Goal: Entertainment & Leisure: Consume media (video, audio)

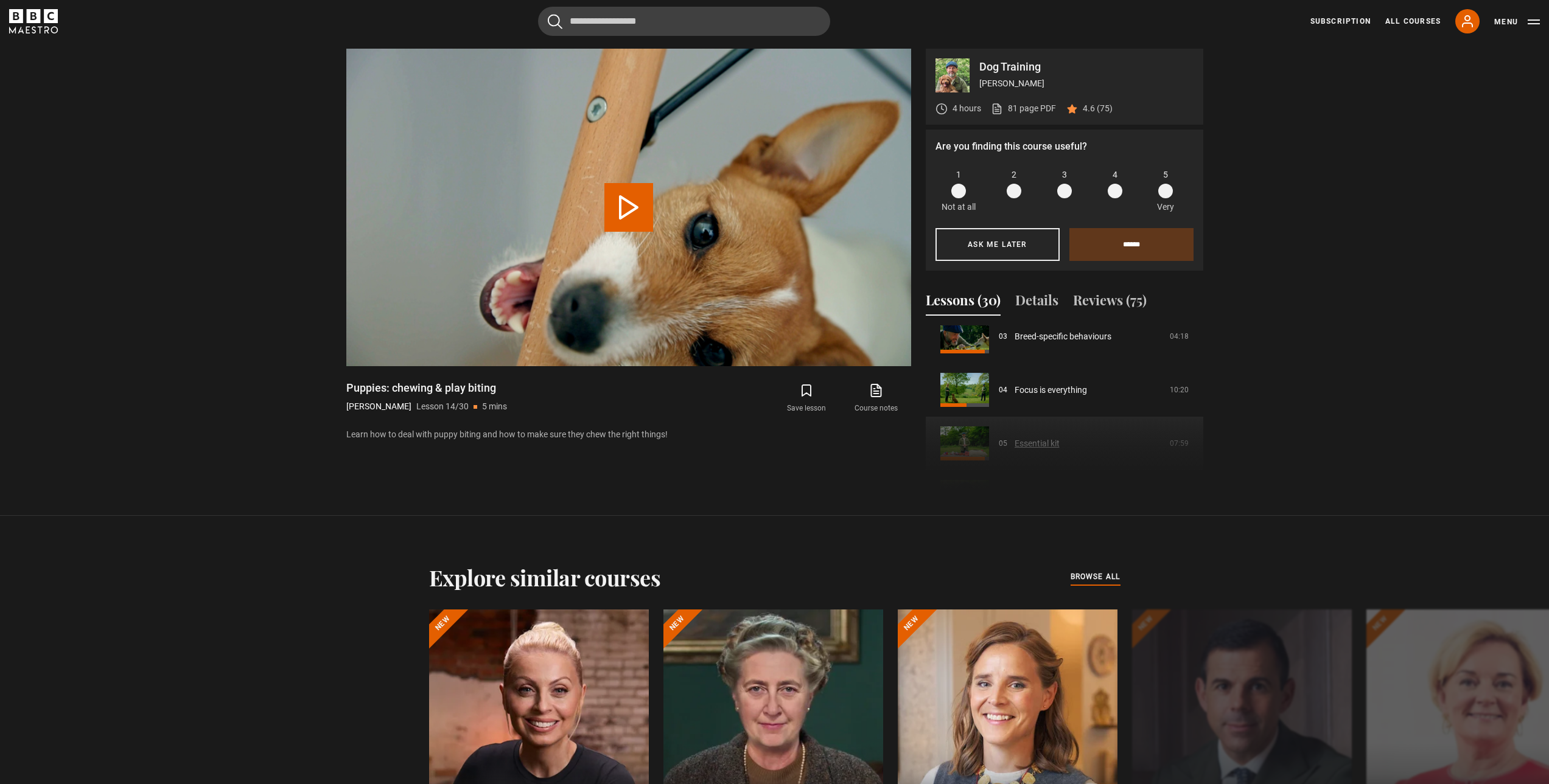
scroll to position [194, 0]
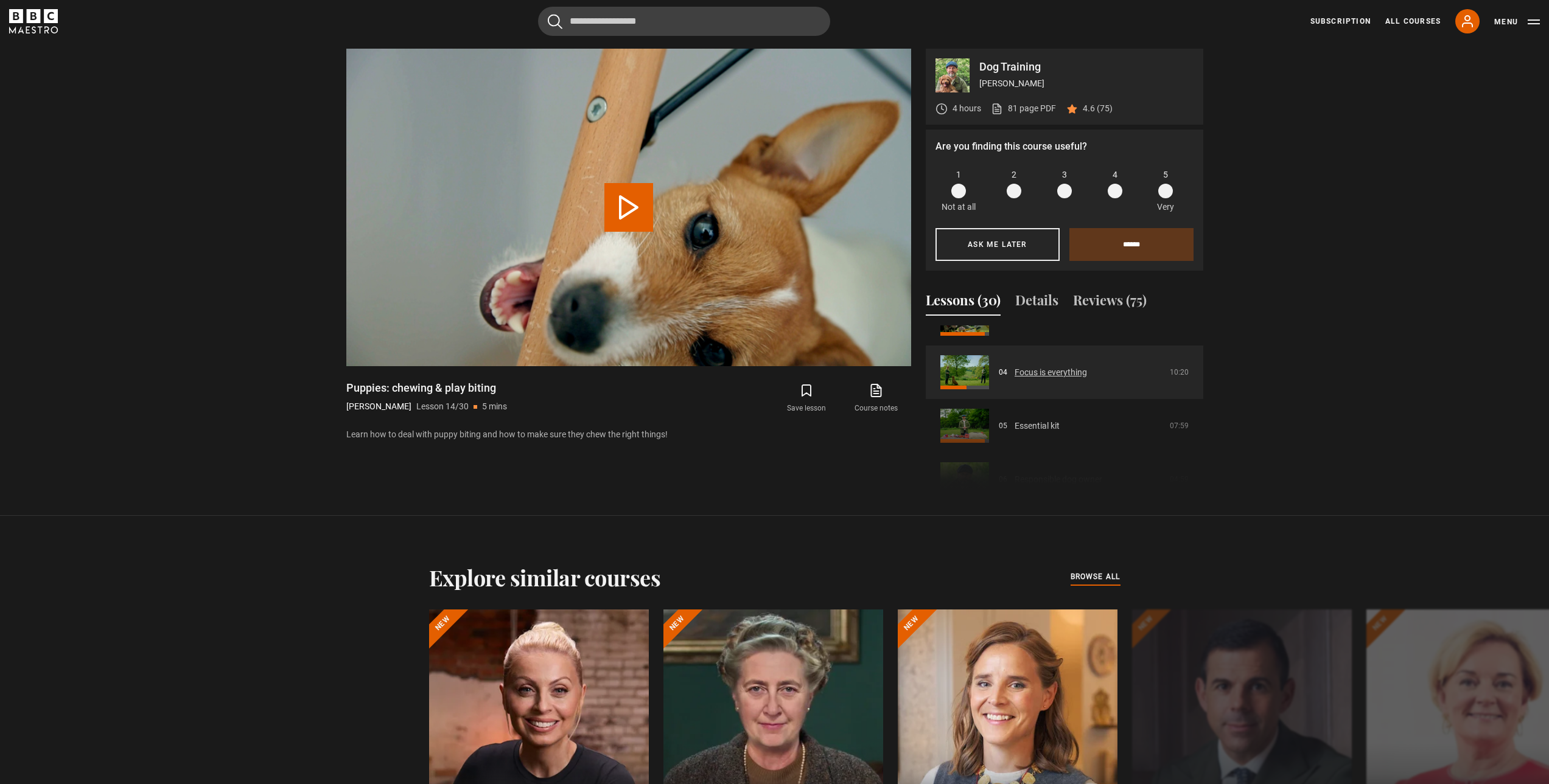
click at [1060, 374] on link "Focus is everything" at bounding box center [1051, 373] width 72 height 13
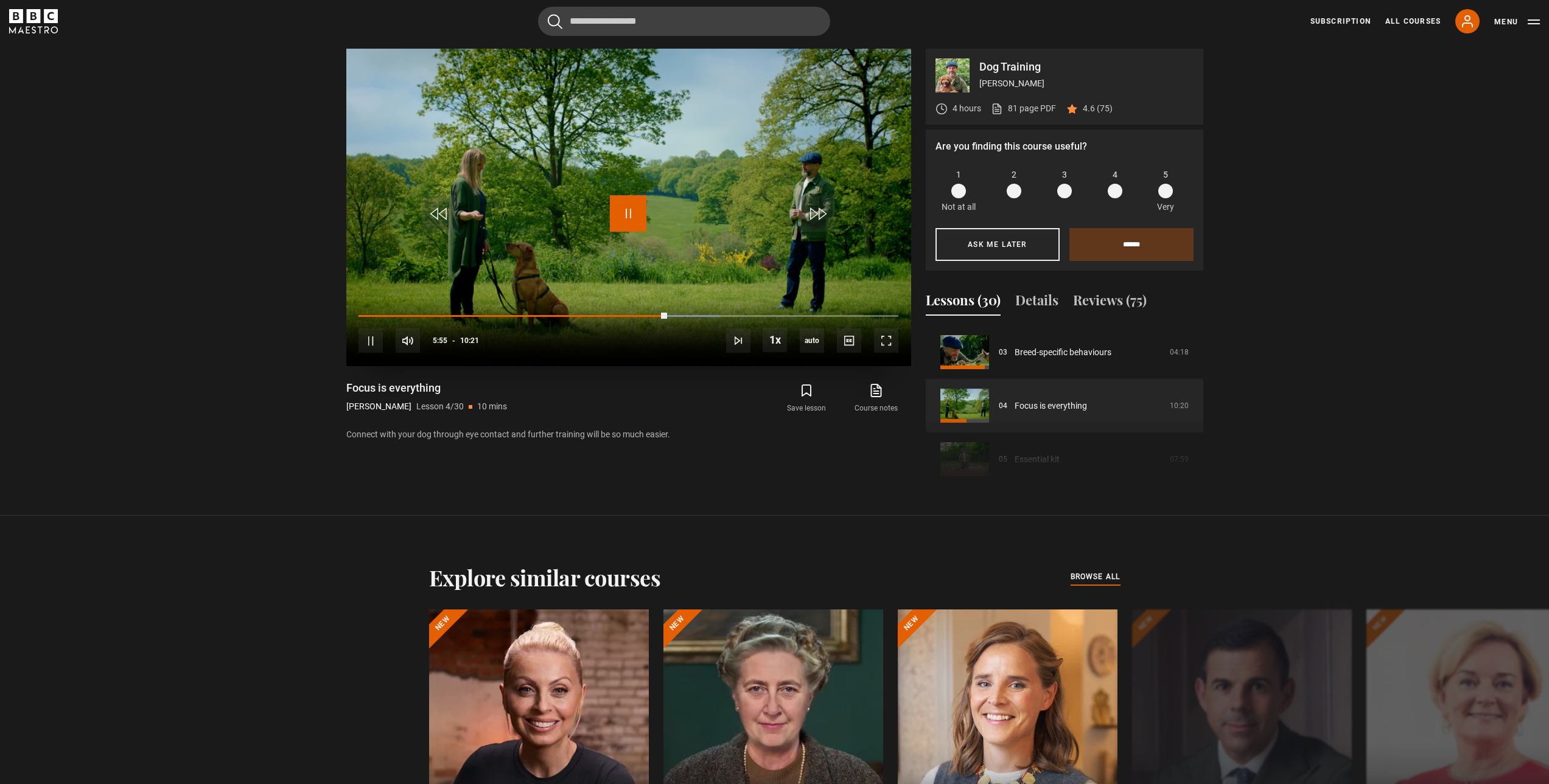
click at [627, 210] on span "Video Player" at bounding box center [629, 214] width 37 height 37
drag, startPoint x: 367, startPoint y: 340, endPoint x: 367, endPoint y: 331, distance: 9.0
click at [367, 340] on span "Video Player" at bounding box center [371, 341] width 25 height 25
click at [367, 314] on div "00:10" at bounding box center [368, 316] width 2 height 4
click at [380, 313] on div "10s Skip Back 10 seconds Pause 10s Skip Forward 10 seconds Loaded : 0.00% 00:11…" at bounding box center [629, 332] width 564 height 68
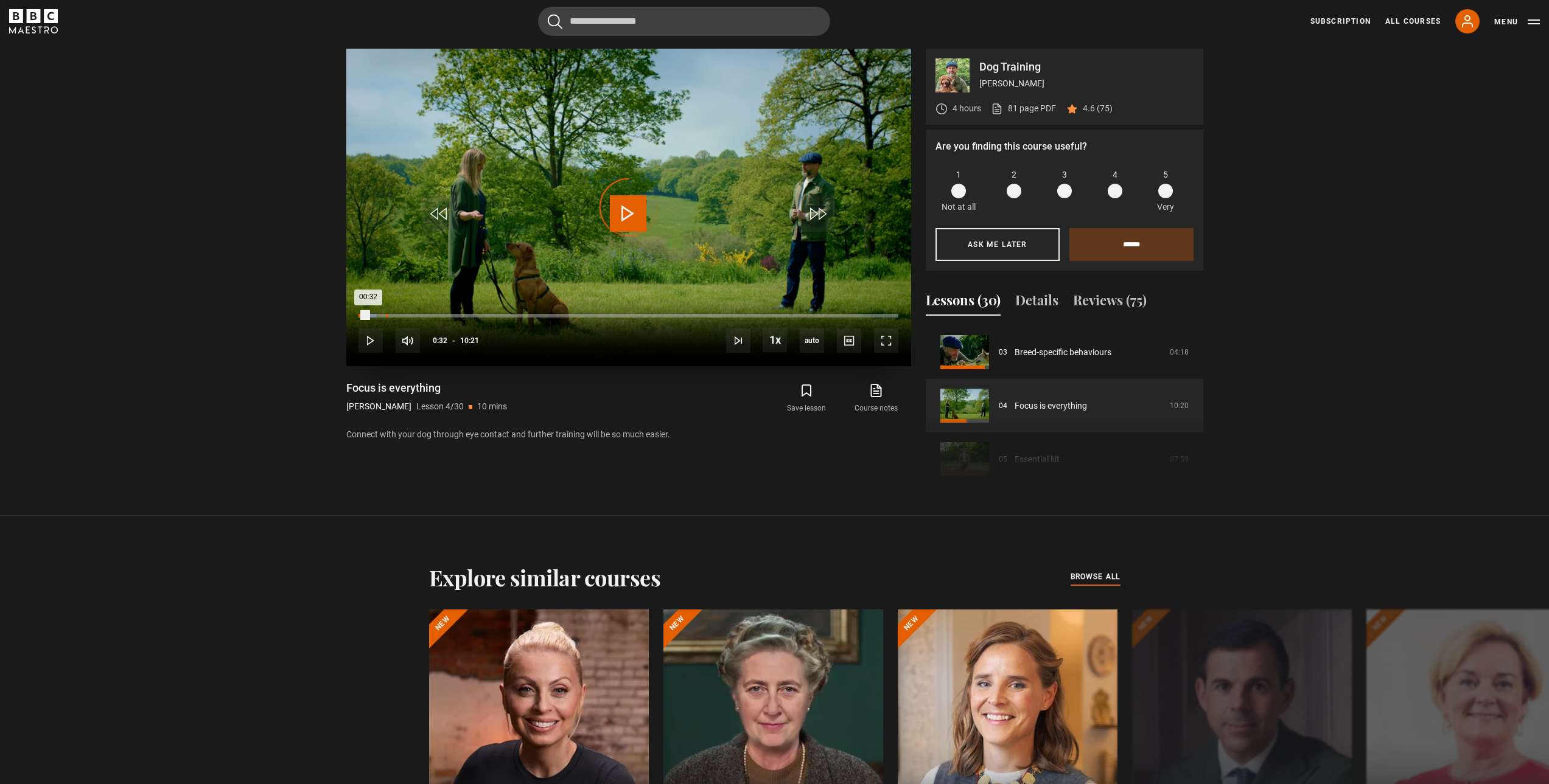
click at [387, 316] on div "00:31" at bounding box center [387, 316] width 2 height 4
click at [404, 311] on div "10s Skip Back 10 seconds Pause 10s Skip Forward 10 seconds Loaded : 7.25% 00:38…" at bounding box center [629, 332] width 564 height 68
click at [408, 315] on div "Loaded : 14.49% 00:56 00:36" at bounding box center [628, 316] width 539 height 4
click at [424, 316] on div "Loaded : 16.10% 01:14 00:57" at bounding box center [628, 316] width 539 height 4
click at [449, 313] on div "10s Skip Back 10 seconds Pause 10s Skip Forward 10 seconds Loaded : 18.52% 01:2…" at bounding box center [629, 332] width 564 height 68
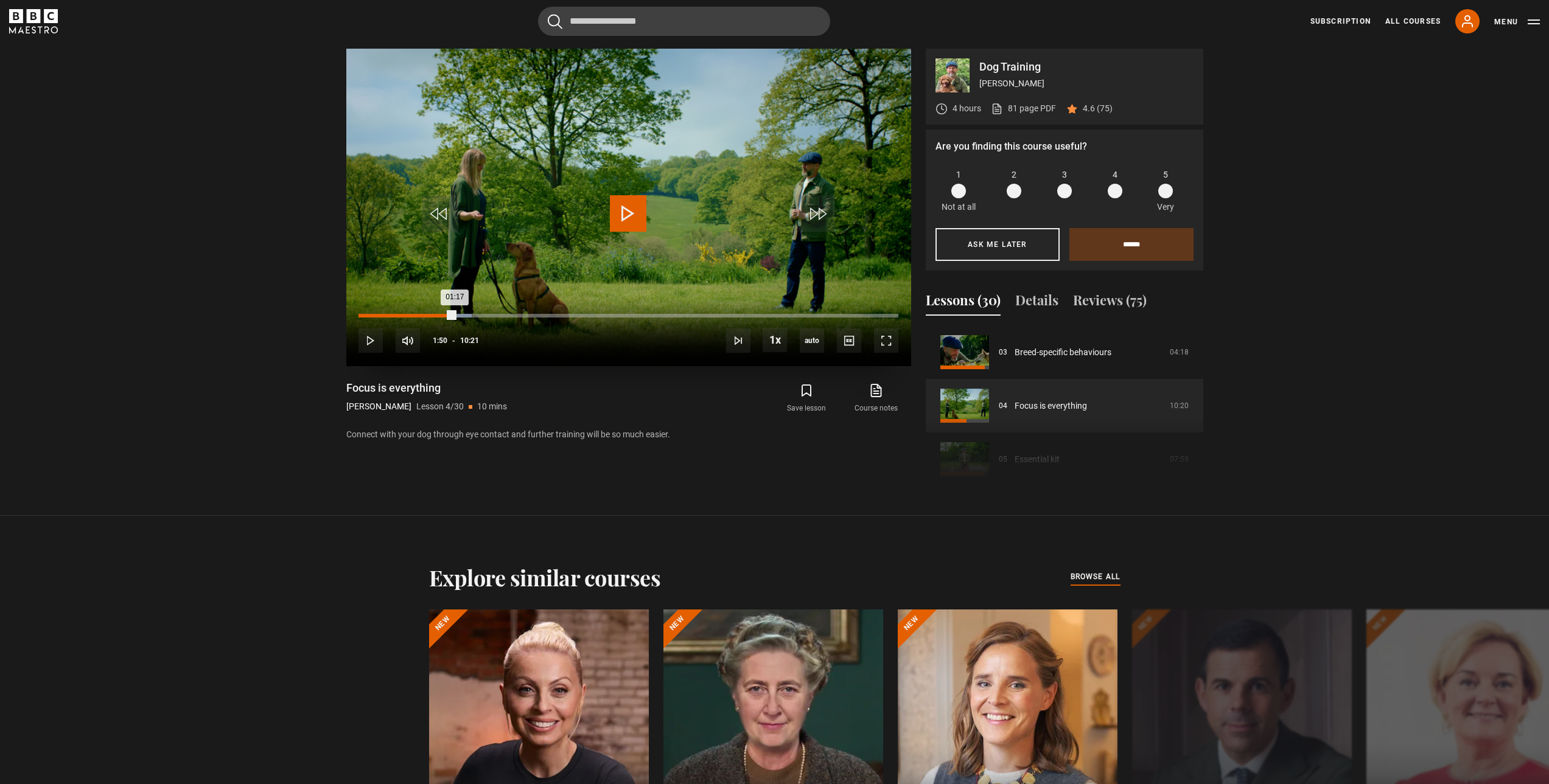
click at [455, 316] on div "Loaded : 20.93% 01:50 01:17" at bounding box center [628, 316] width 539 height 4
click at [484, 316] on div "Loaded : 28.18% 02:24 01:55" at bounding box center [628, 316] width 539 height 4
click at [514, 316] on div "Loaded : 33.82% 02:59 02:28" at bounding box center [628, 316] width 539 height 4
click at [538, 316] on div "Loaded : 39.45% 03:26 03:03" at bounding box center [628, 316] width 539 height 4
click at [883, 340] on span "Video Player" at bounding box center [886, 341] width 25 height 25
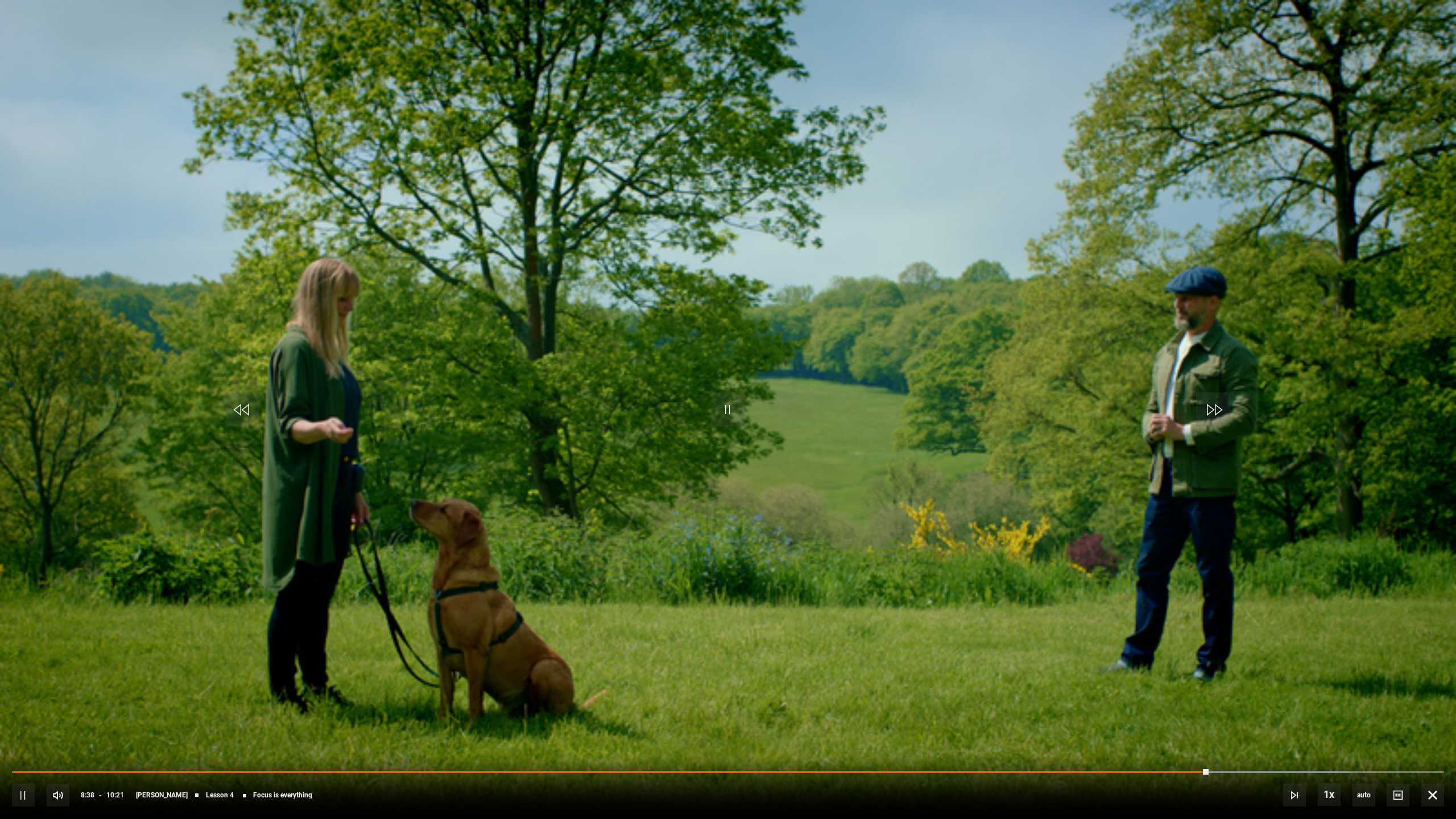
click at [1173, 733] on div "10s Skip Back 10 seconds Pause 10s Skip Forward 10 seconds Loaded : 93.40% 04:5…" at bounding box center [728, 787] width 1456 height 63
click at [1167, 733] on div "10s Skip Back 10 seconds Pause 10s Skip Forward 10 seconds Loaded : 93.40% 04:5…" at bounding box center [728, 787] width 1456 height 63
click at [1163, 733] on div "10s Skip Back 10 seconds Pause 10s Skip Forward 10 seconds Loaded : 93.40% 04:5…" at bounding box center [728, 787] width 1456 height 63
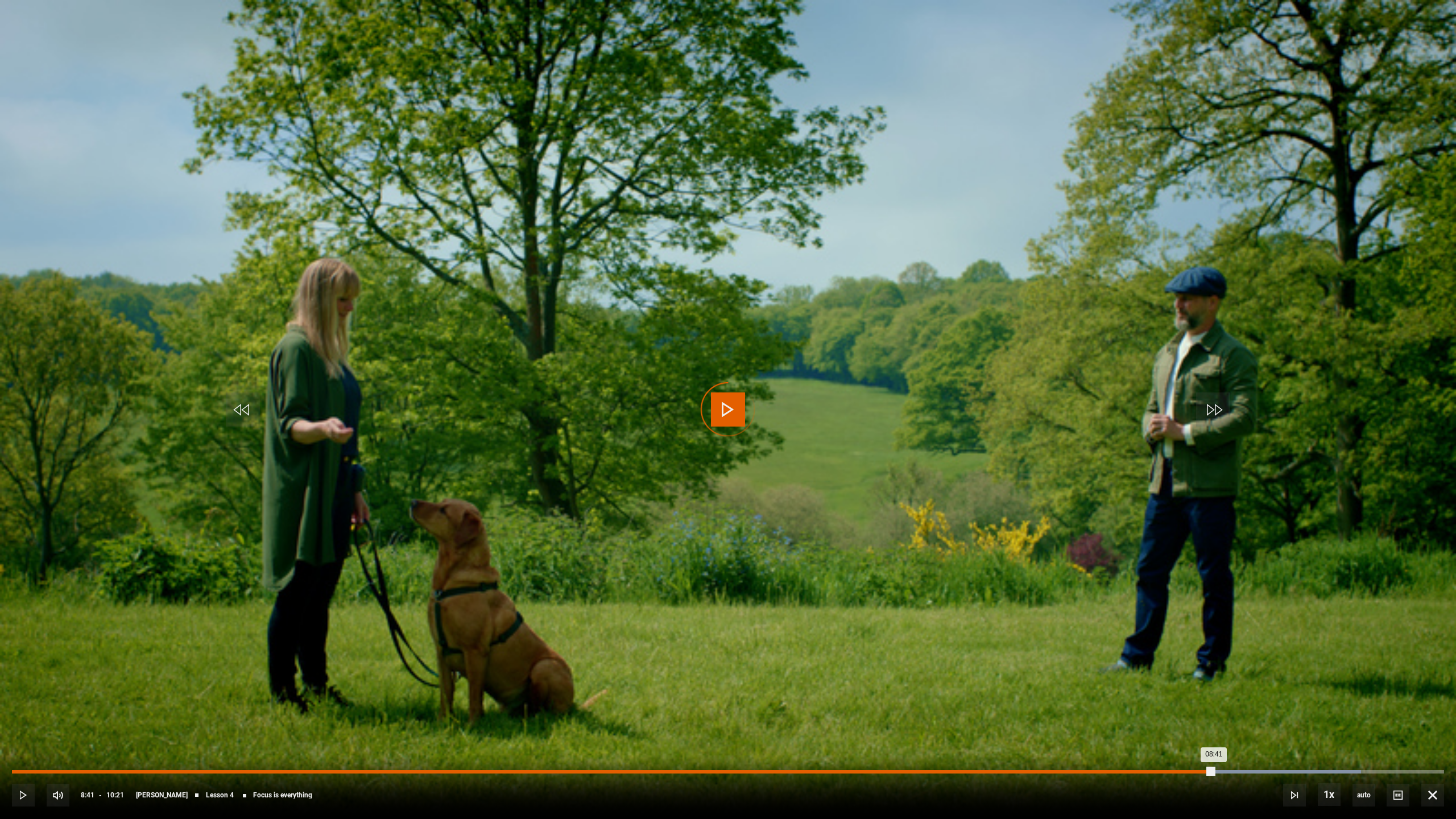
drag, startPoint x: 1214, startPoint y: 770, endPoint x: 1163, endPoint y: 771, distance: 51.0
click at [1163, 733] on div "Loaded : 94.20% 08:19 08:41" at bounding box center [728, 771] width 1432 height 3
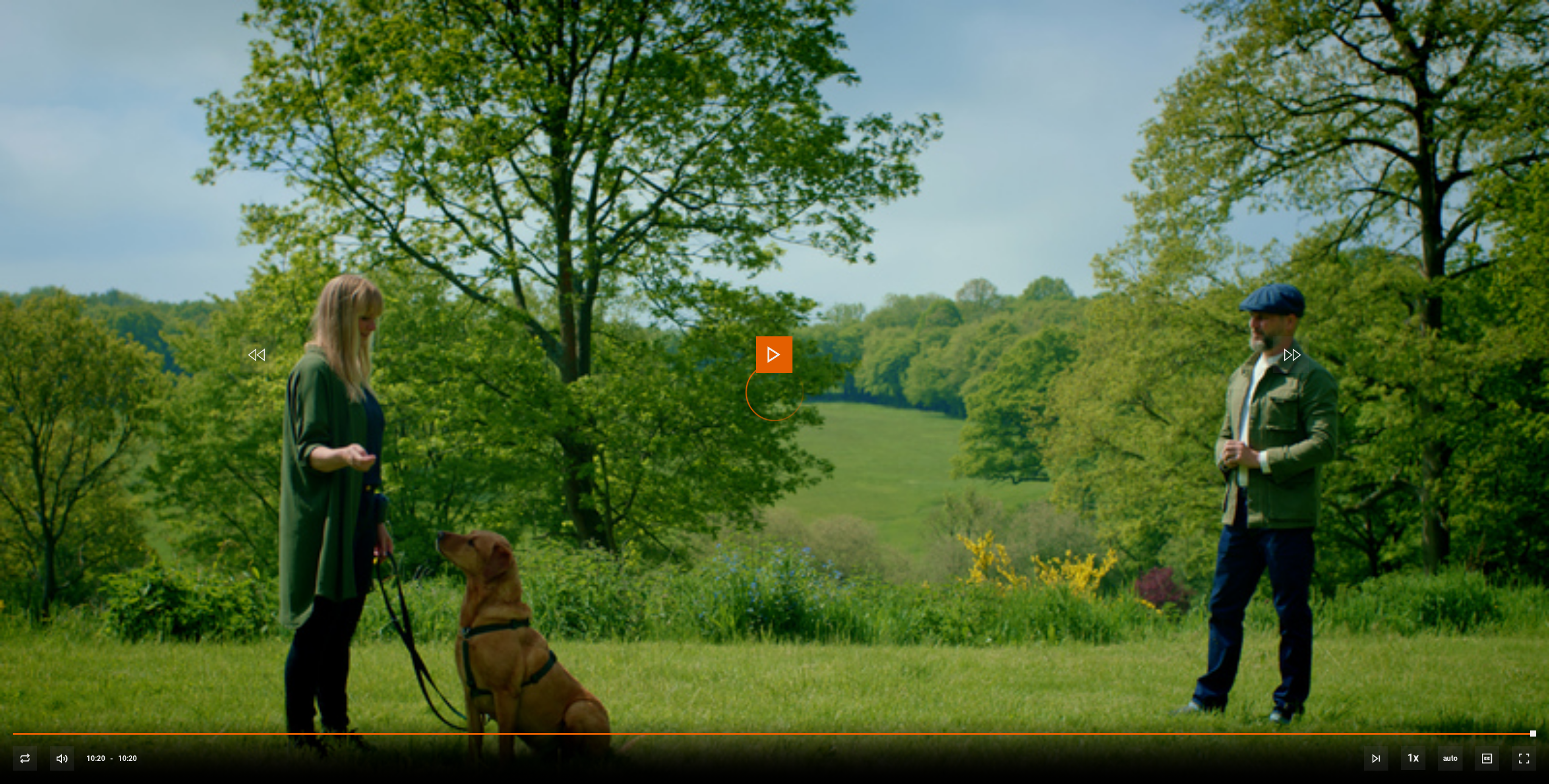
scroll to position [738, 0]
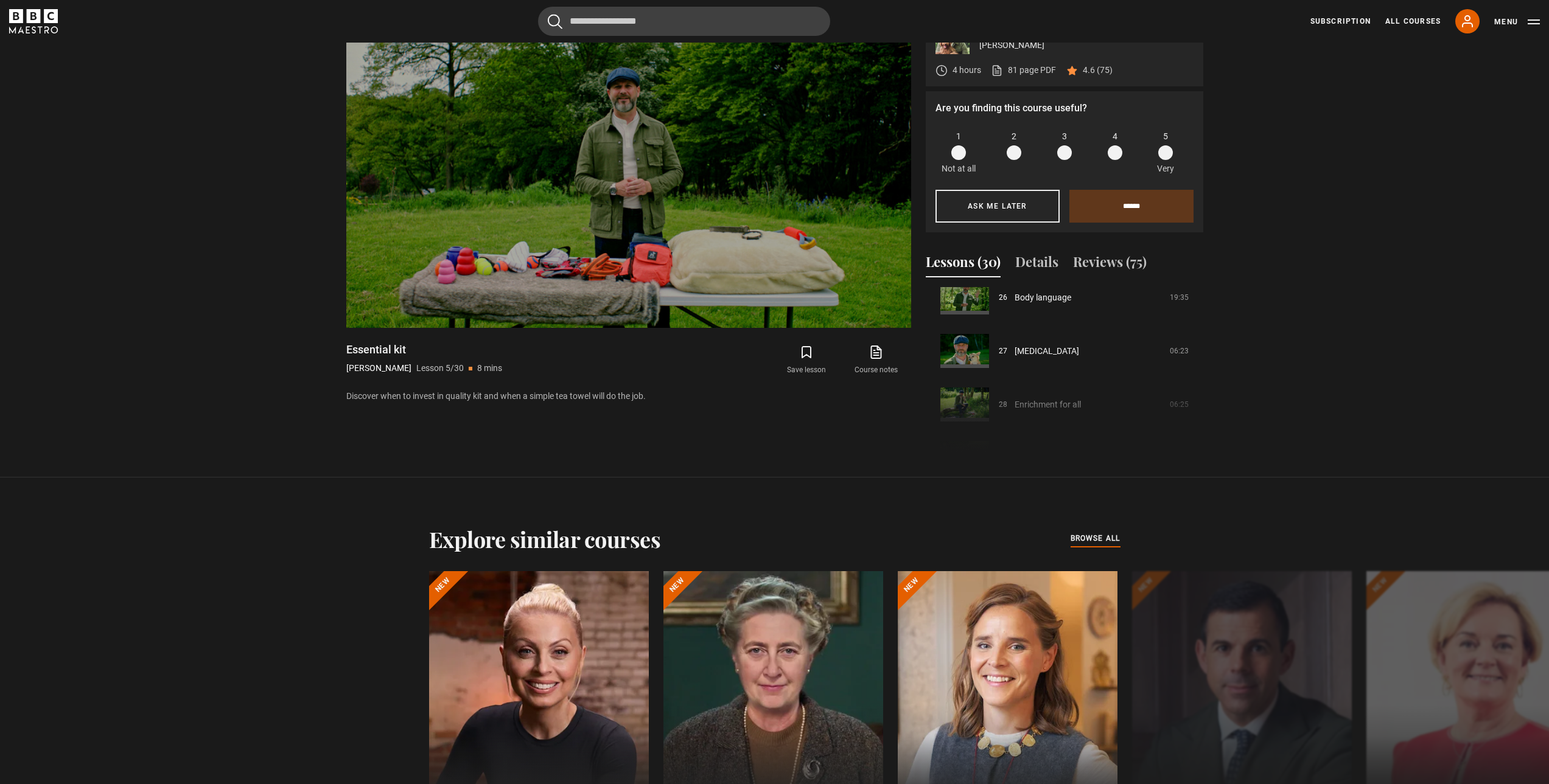
scroll to position [1400, 0]
click at [1046, 360] on link "[MEDICAL_DATA]" at bounding box center [1046, 359] width 64 height 13
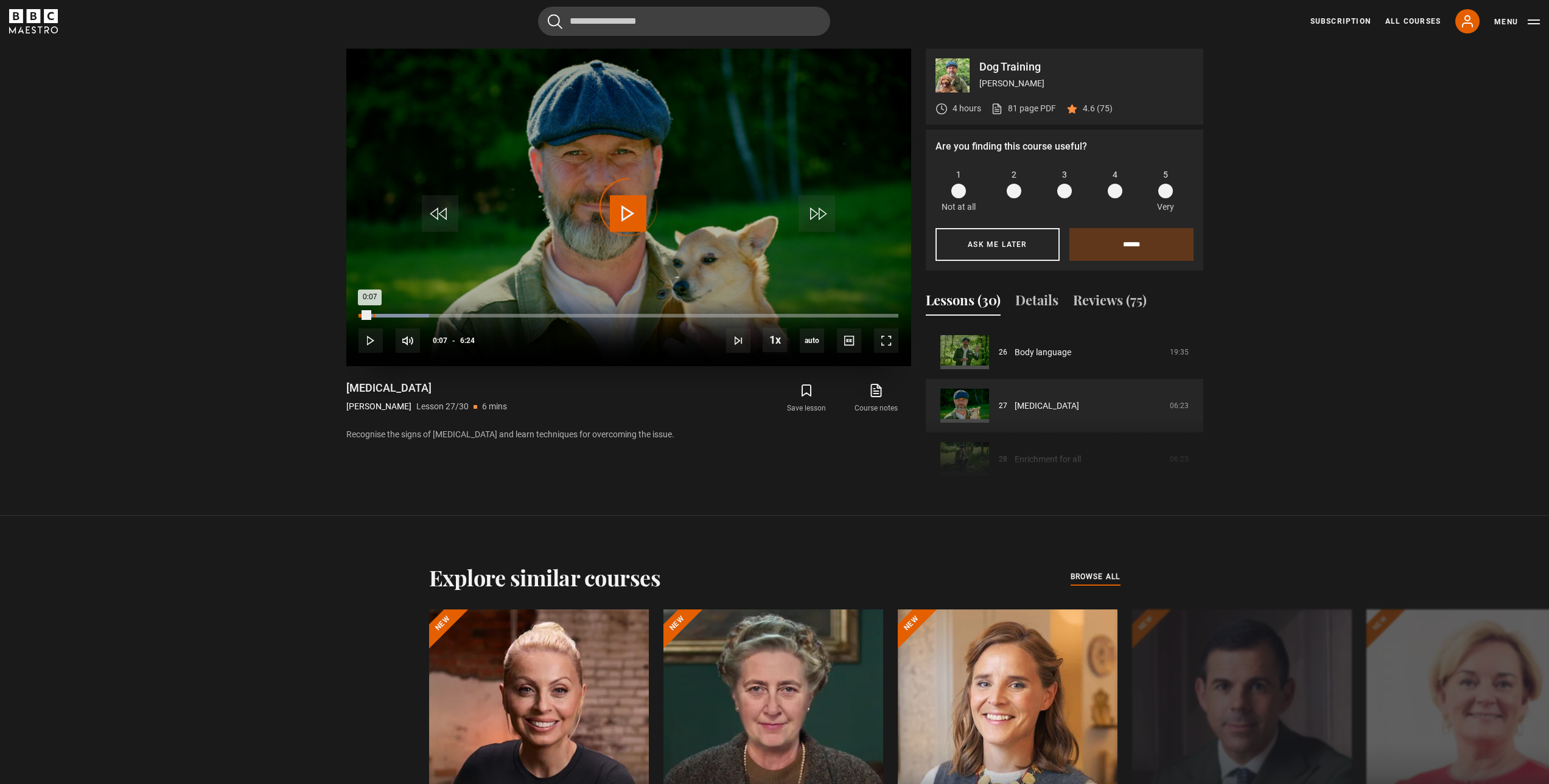
click at [373, 317] on div "Loaded : 13.02% 0:10 0:07" at bounding box center [628, 316] width 539 height 4
click at [382, 316] on div "Loaded : 14.32% 0:16 0:16" at bounding box center [628, 316] width 539 height 4
click at [880, 338] on span "Video Player" at bounding box center [886, 341] width 25 height 25
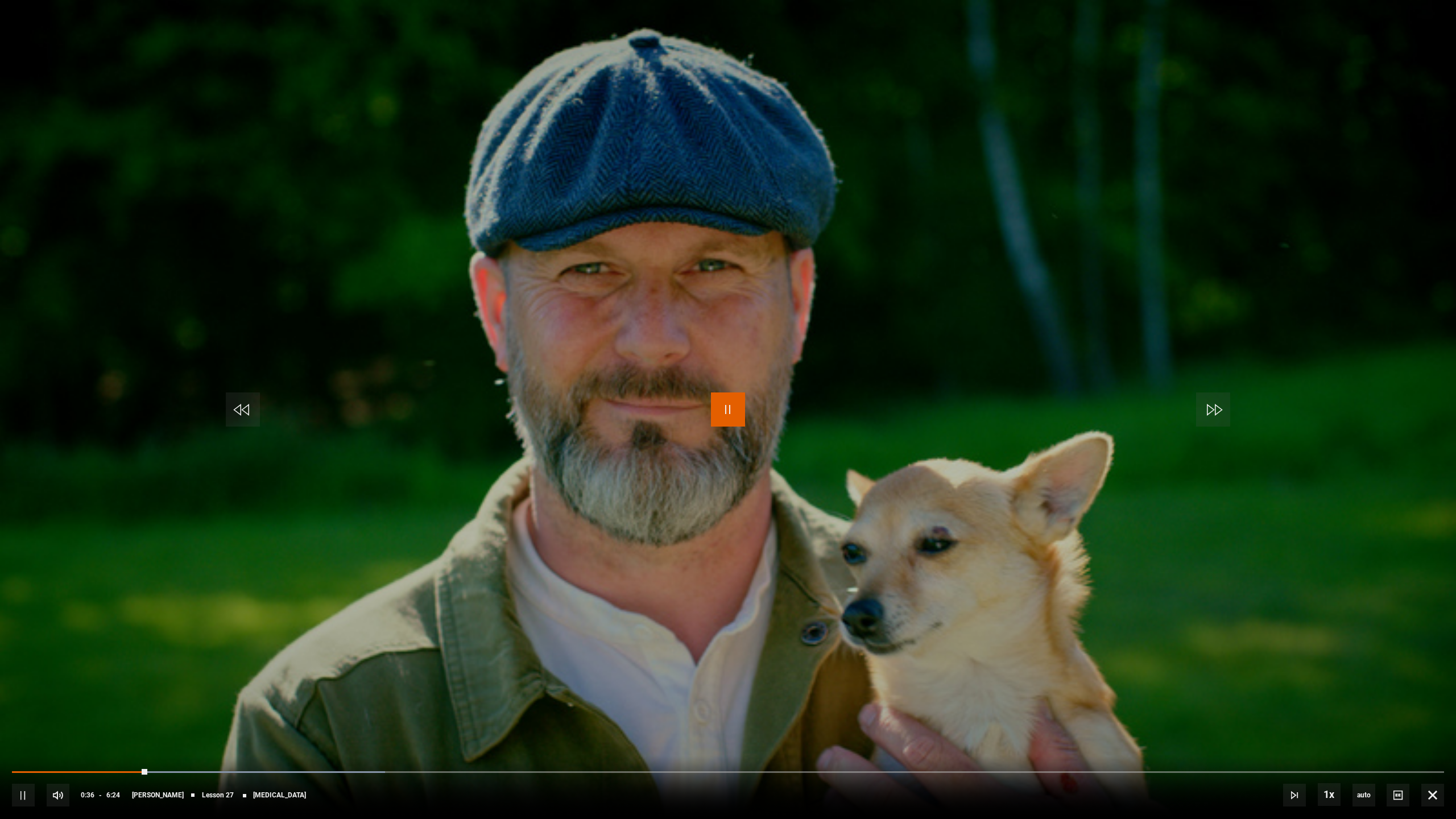
click at [731, 408] on span "Video Player" at bounding box center [728, 410] width 35 height 35
